Goal: Navigation & Orientation: Find specific page/section

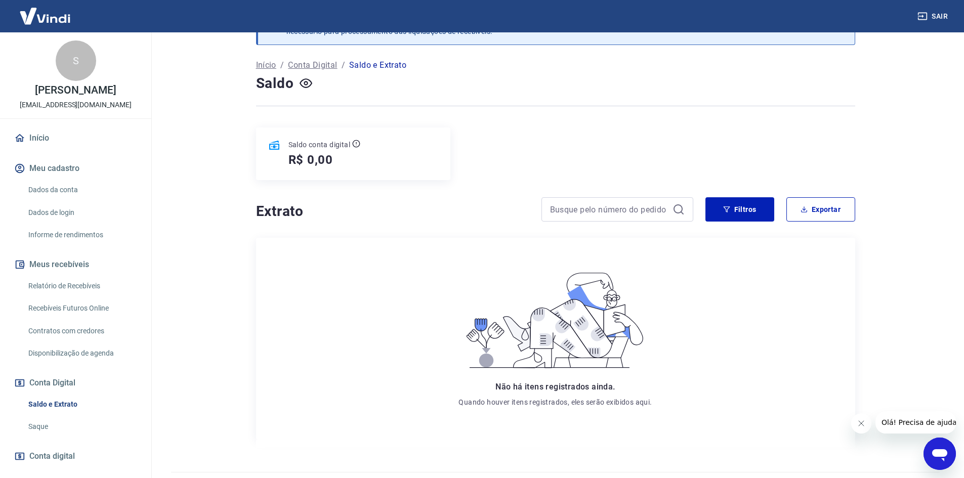
scroll to position [63, 0]
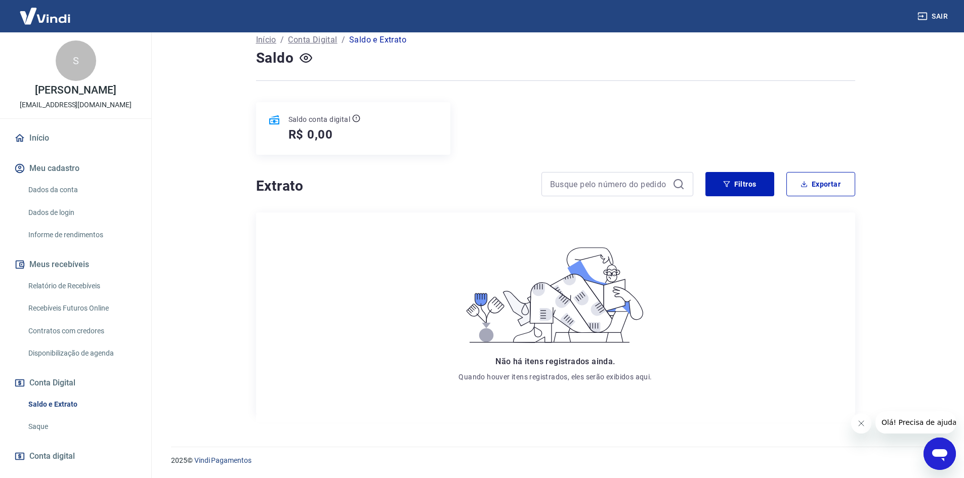
click at [40, 147] on link "Início" at bounding box center [75, 138] width 127 height 22
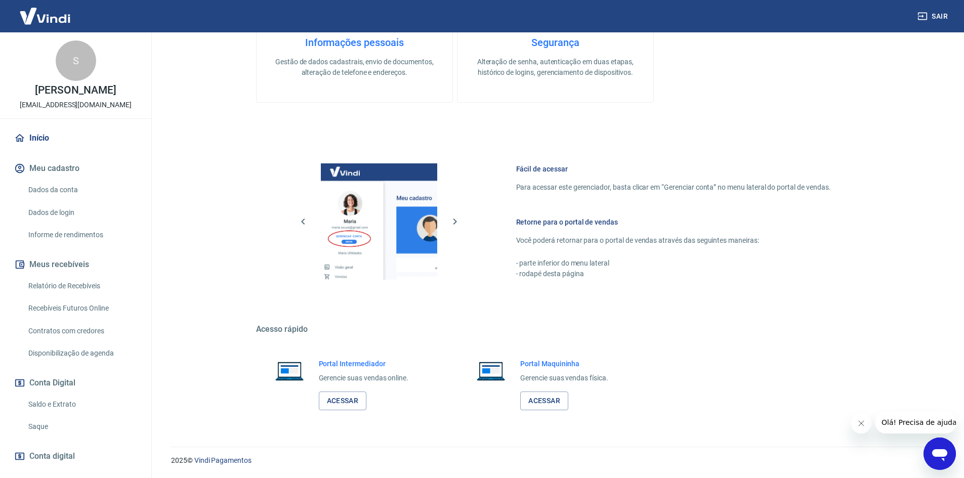
scroll to position [311, 0]
click at [346, 400] on link "Acessar" at bounding box center [343, 401] width 48 height 19
